Goal: Check status

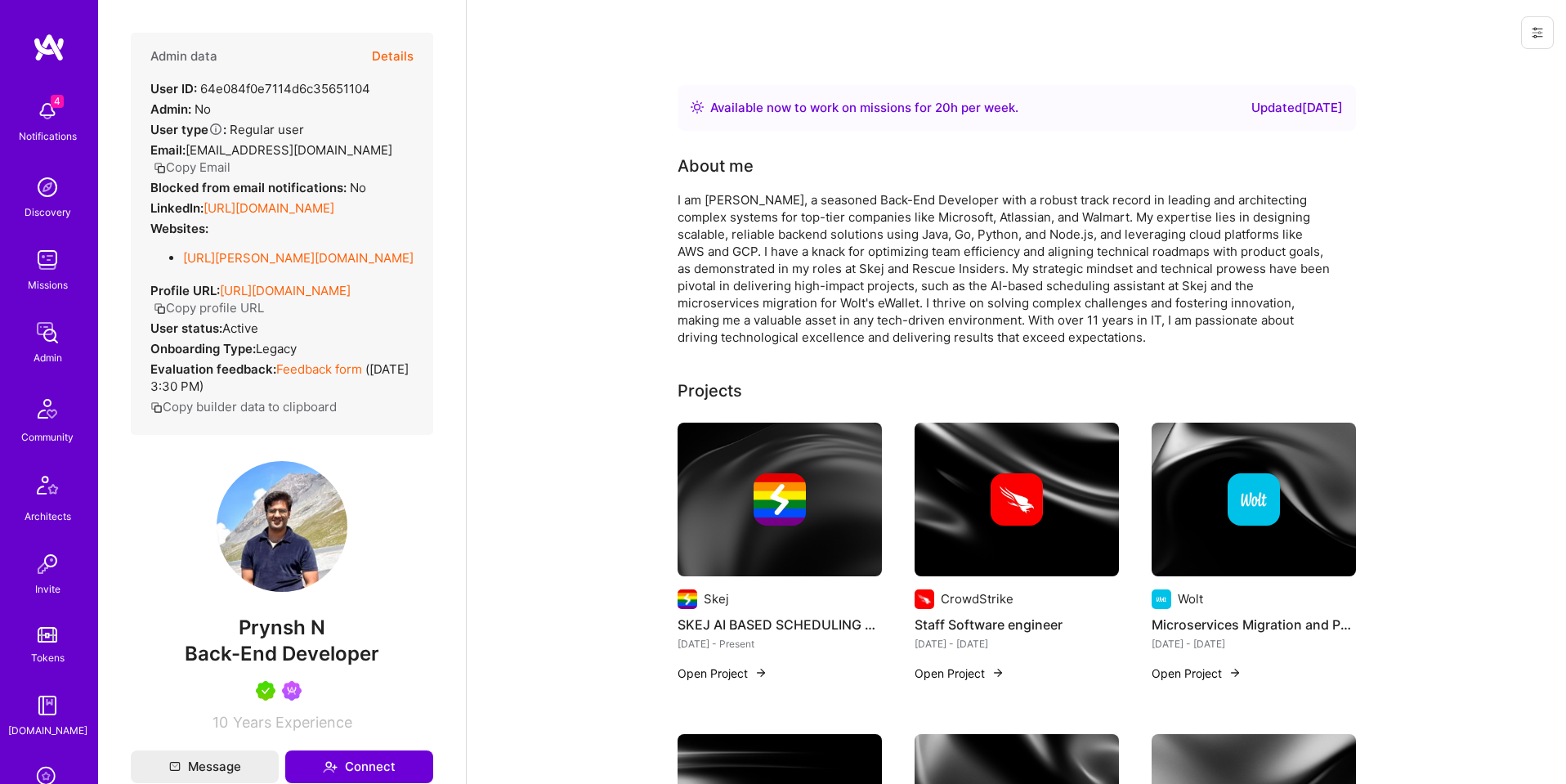
click at [43, 344] on img at bounding box center [47, 332] width 33 height 33
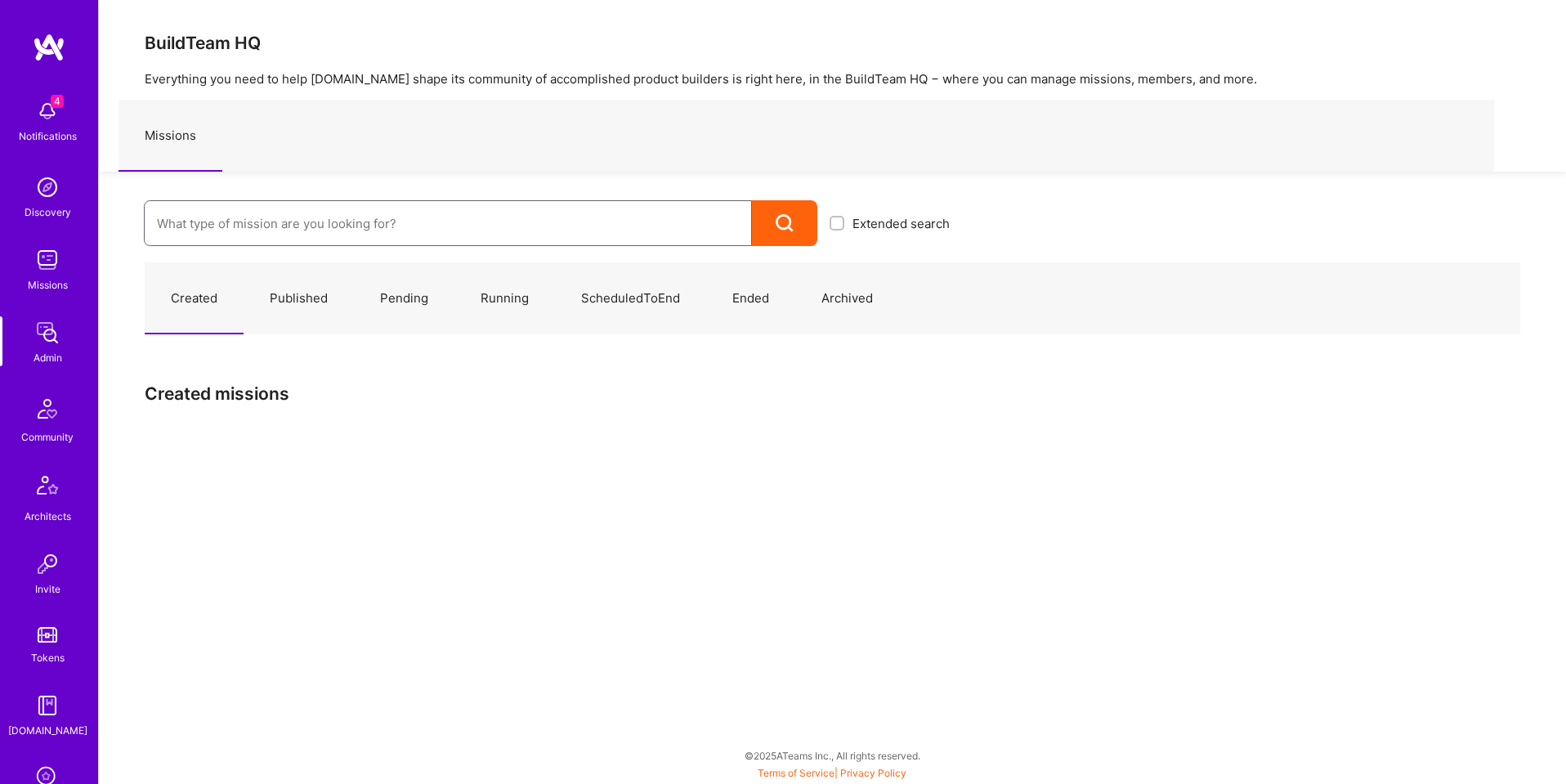
click at [404, 208] on input at bounding box center [449, 224] width 582 height 42
paste input "Counter Health"
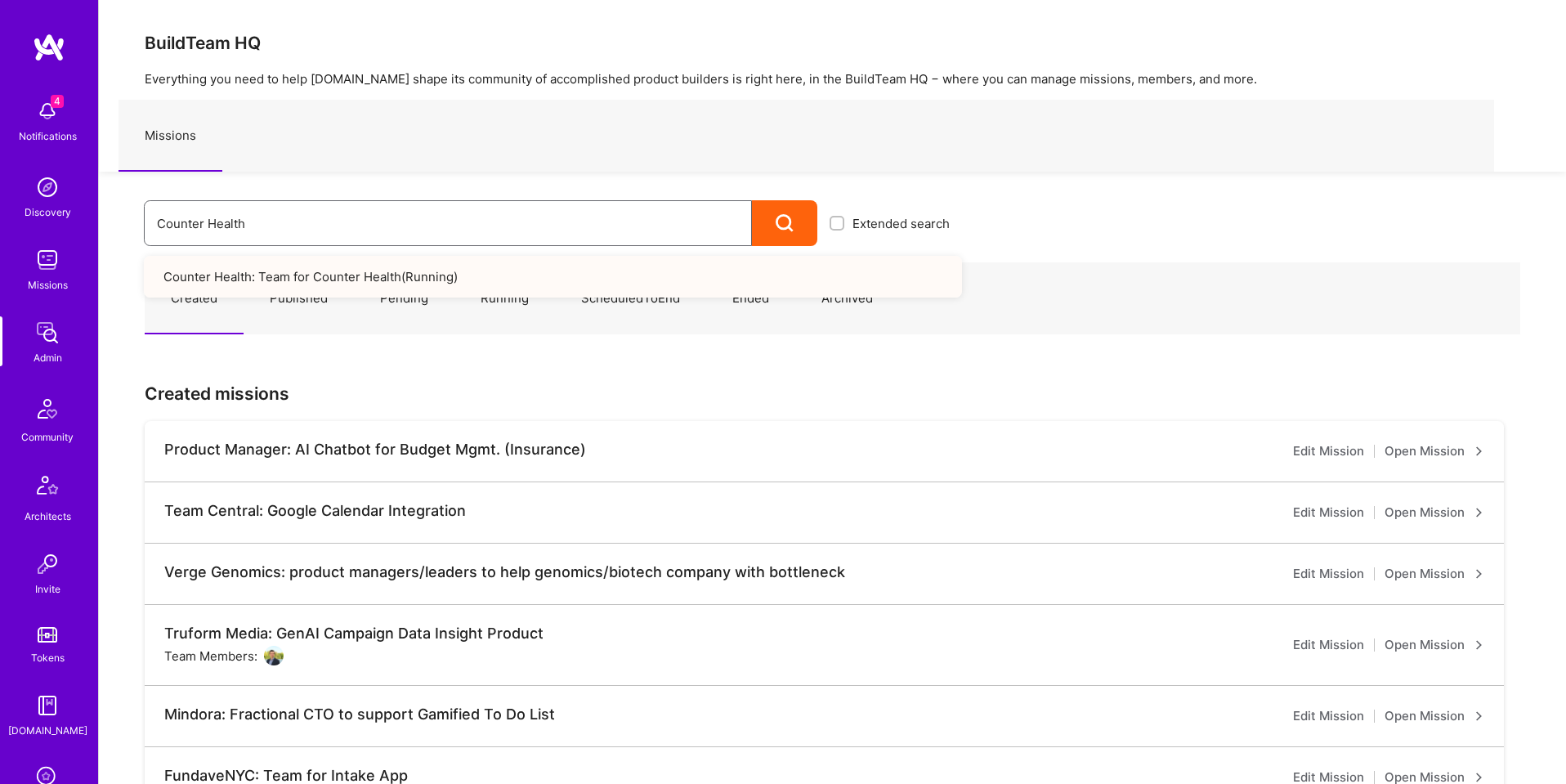
type input "Counter Health"
click at [408, 272] on link "Counter Health: Team for Counter Health ( Running )" at bounding box center [553, 277] width 818 height 42
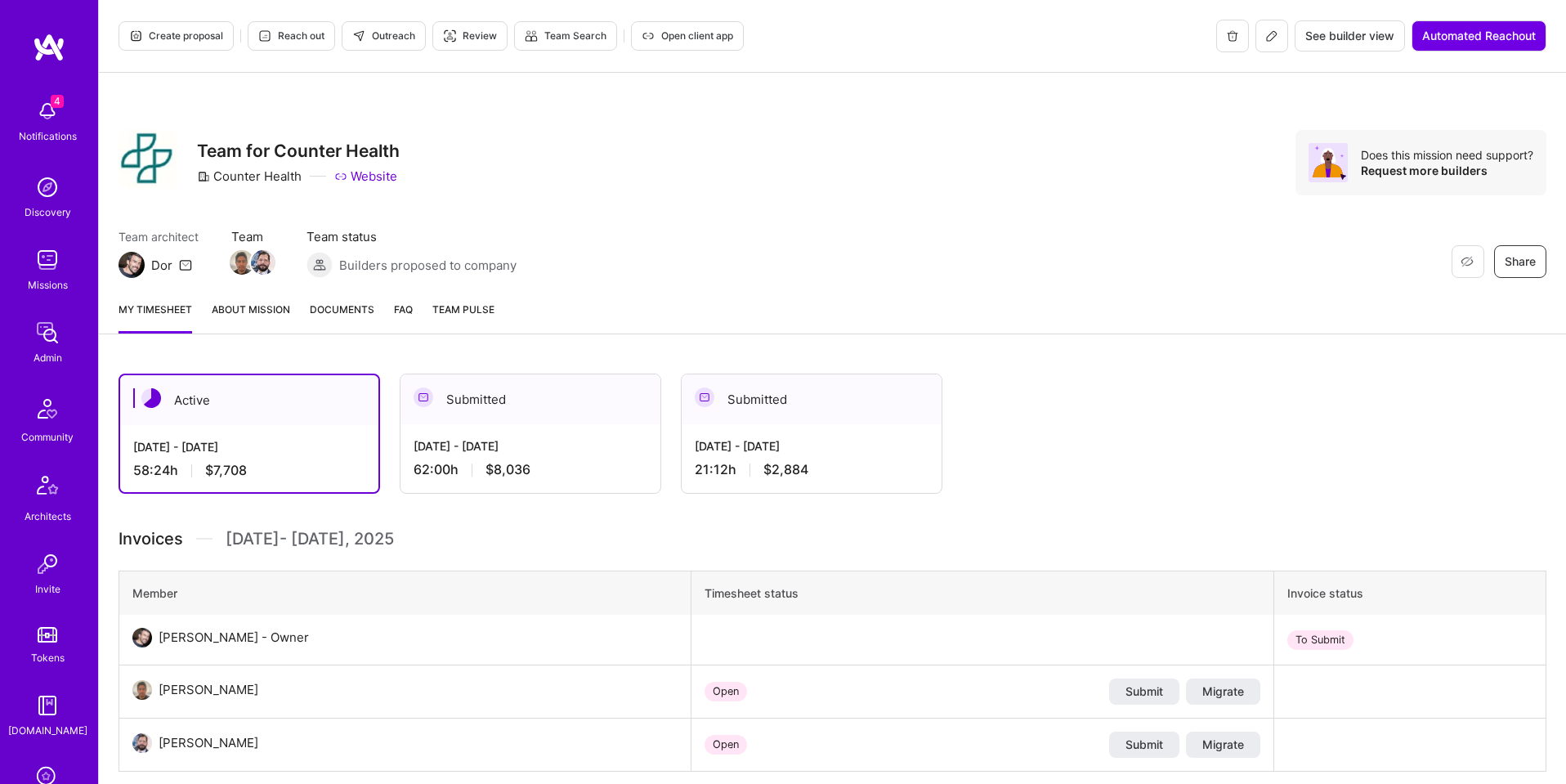
click at [679, 34] on span "Open client app" at bounding box center [687, 35] width 92 height 14
